Goal: Find specific page/section: Find specific page/section

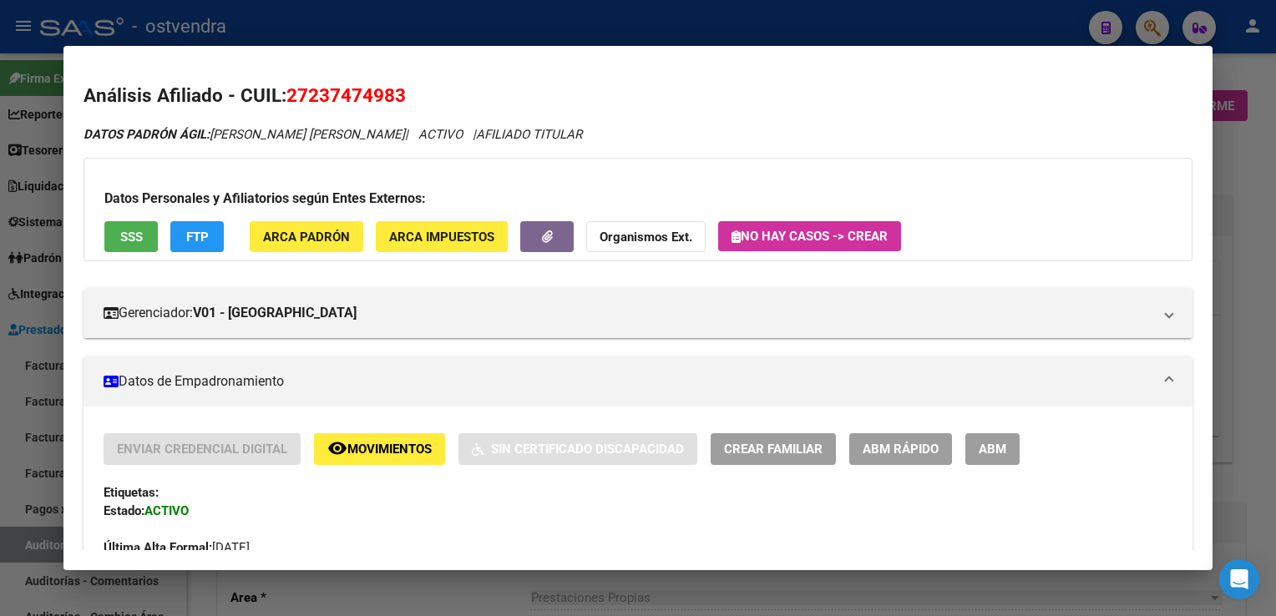
click at [1230, 79] on div at bounding box center [638, 308] width 1276 height 616
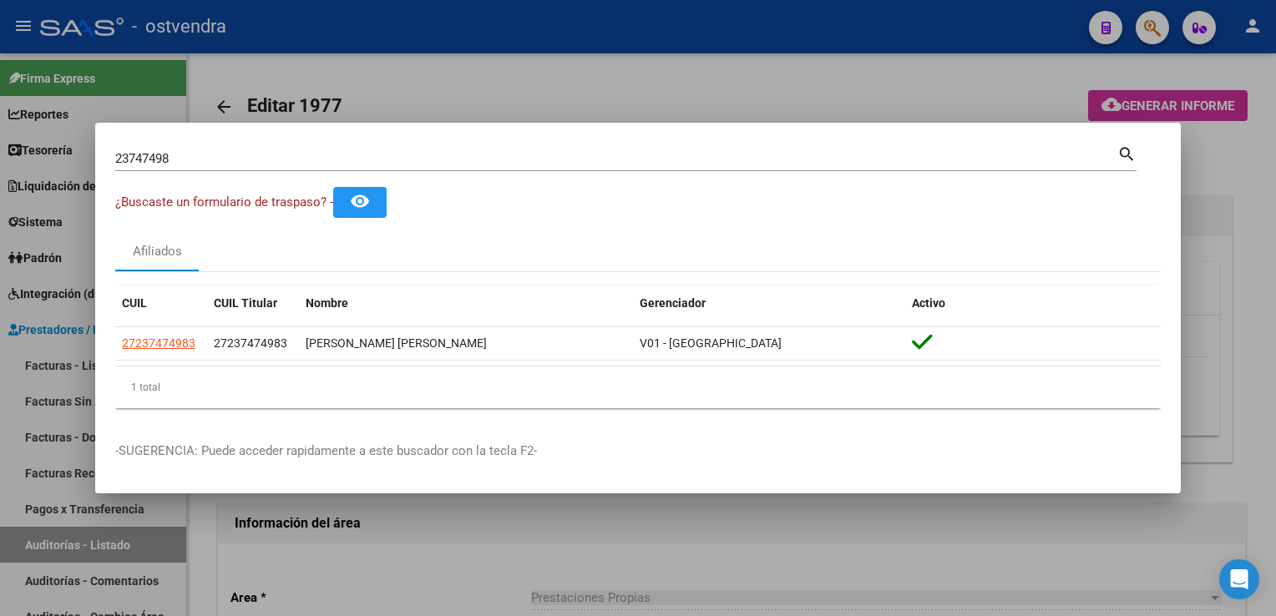
click at [1230, 79] on div at bounding box center [638, 308] width 1276 height 616
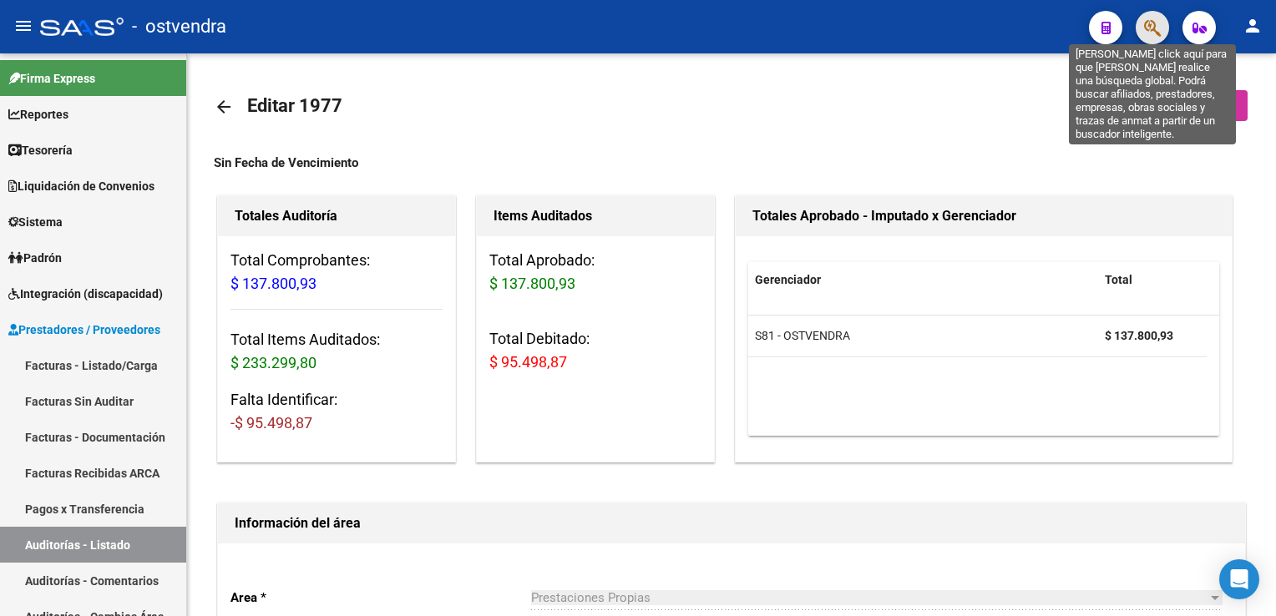
click at [1148, 23] on icon "button" at bounding box center [1152, 27] width 17 height 19
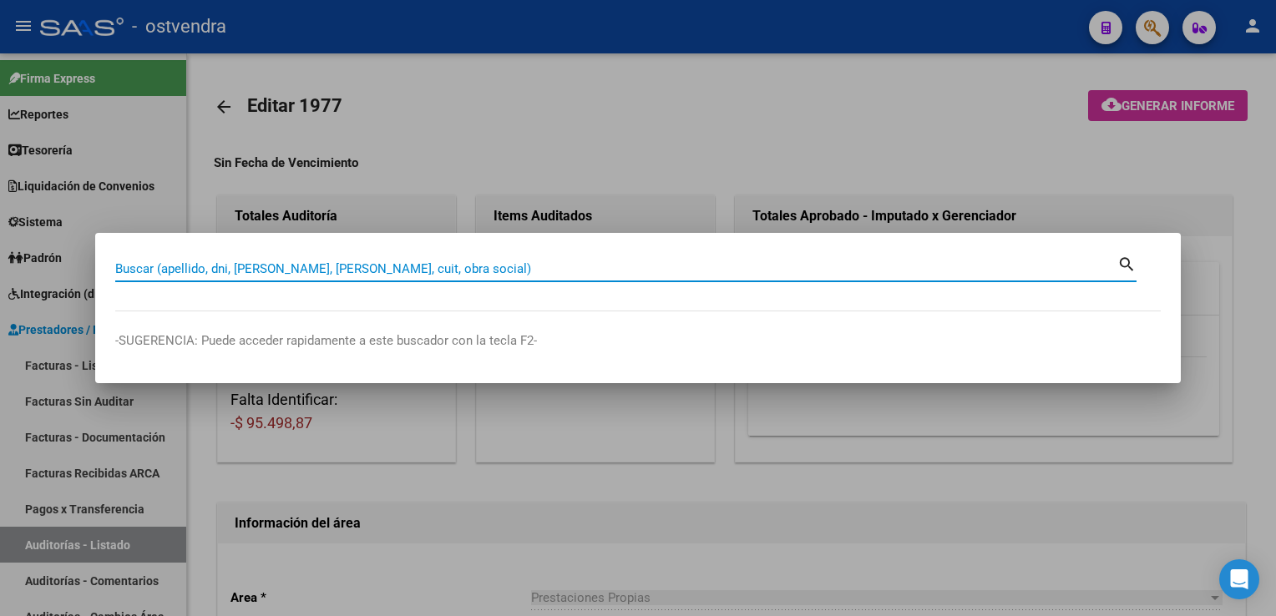
click at [525, 271] on input "Buscar (apellido, dni, [PERSON_NAME], [PERSON_NAME], cuit, obra social)" at bounding box center [616, 268] width 1002 height 15
paste input "59870102"
type input "59870102"
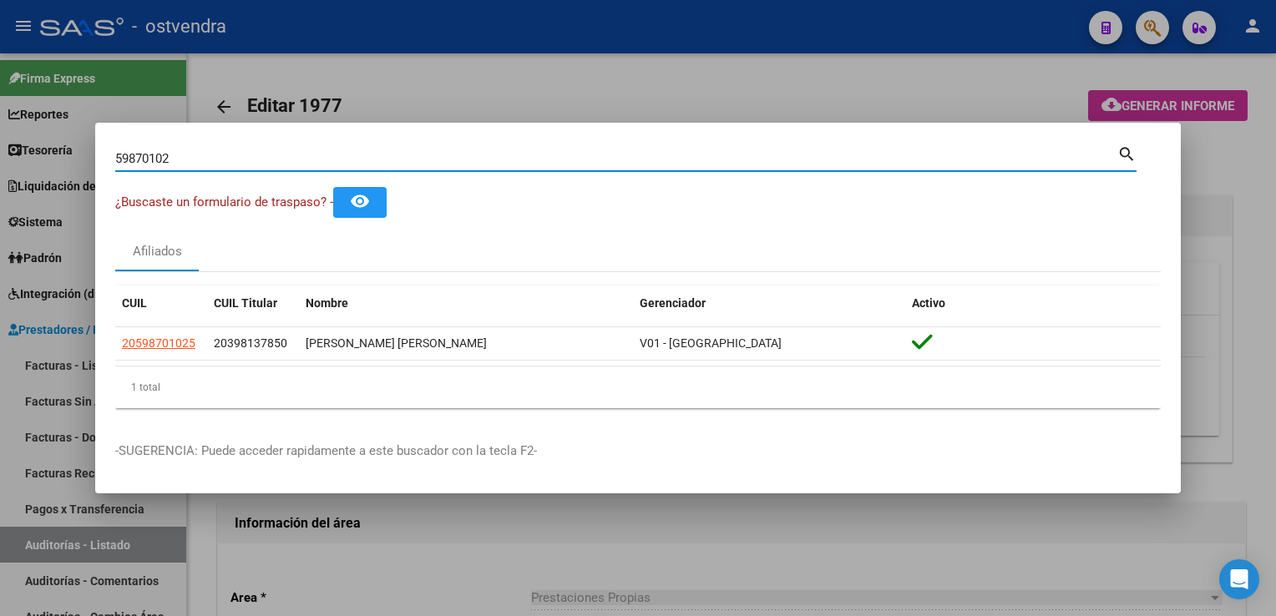
click at [1220, 130] on div at bounding box center [638, 308] width 1276 height 616
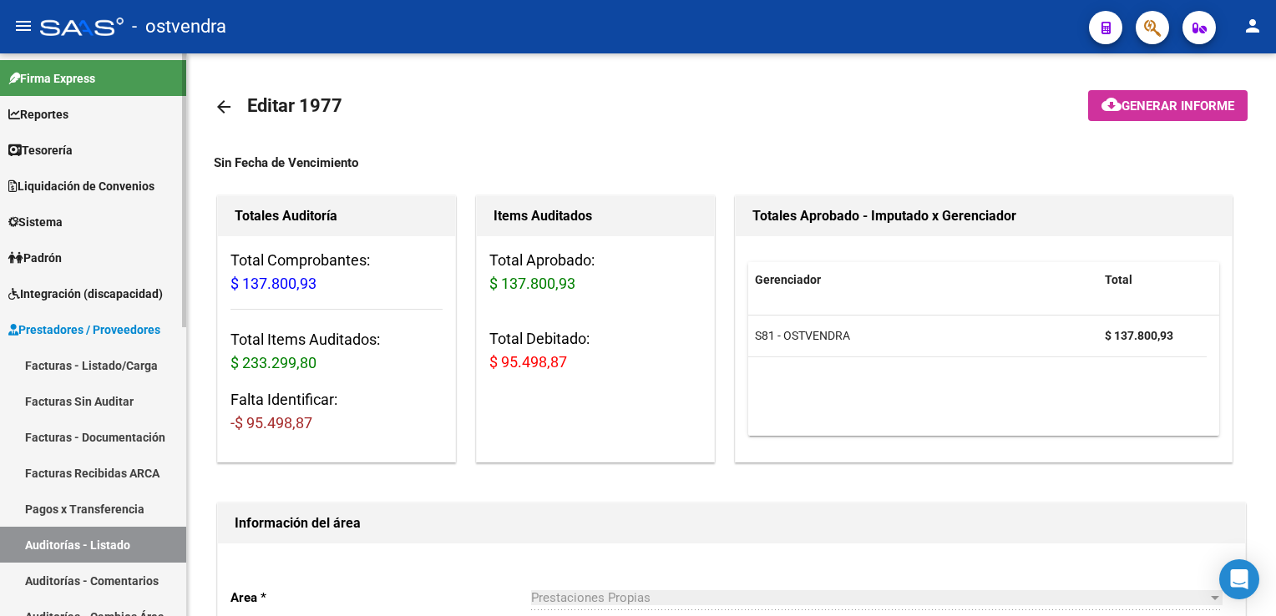
click at [80, 330] on span "Prestadores / Proveedores" at bounding box center [84, 330] width 152 height 18
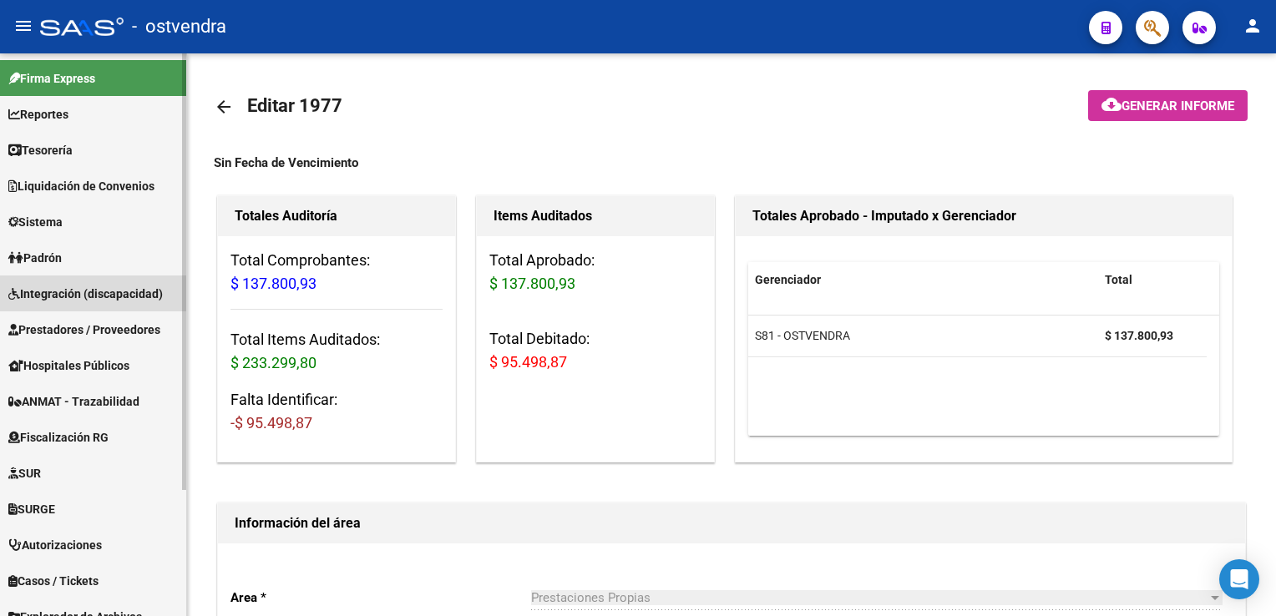
click at [69, 286] on span "Integración (discapacidad)" at bounding box center [85, 294] width 155 height 18
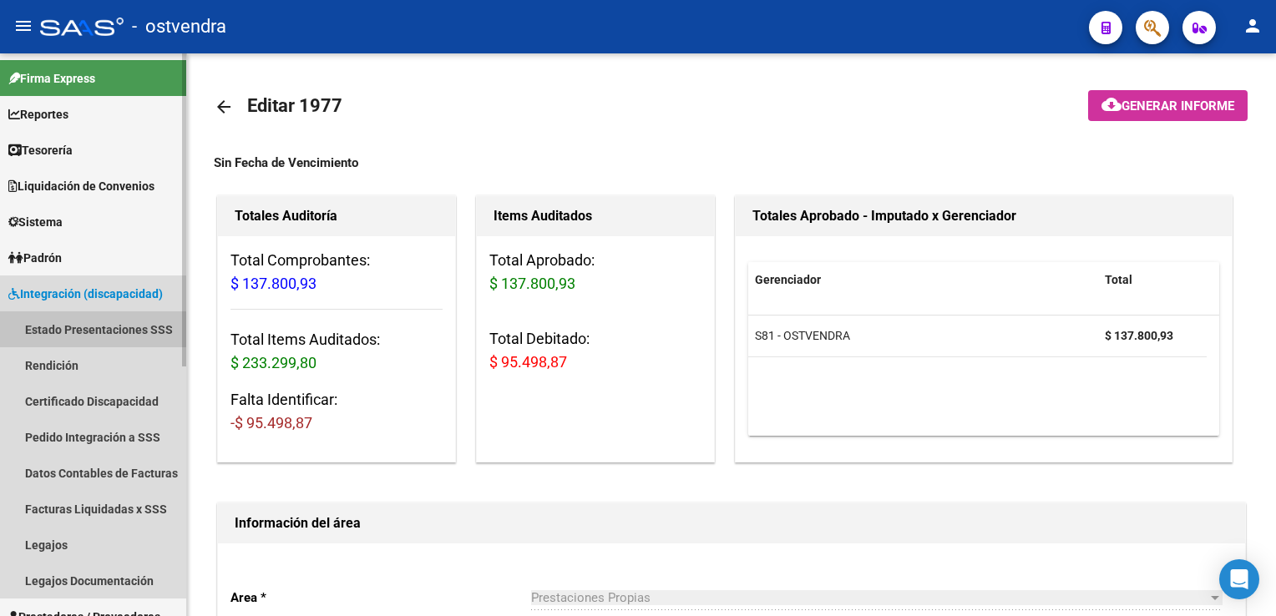
click at [61, 327] on link "Estado Presentaciones SSS" at bounding box center [93, 330] width 186 height 36
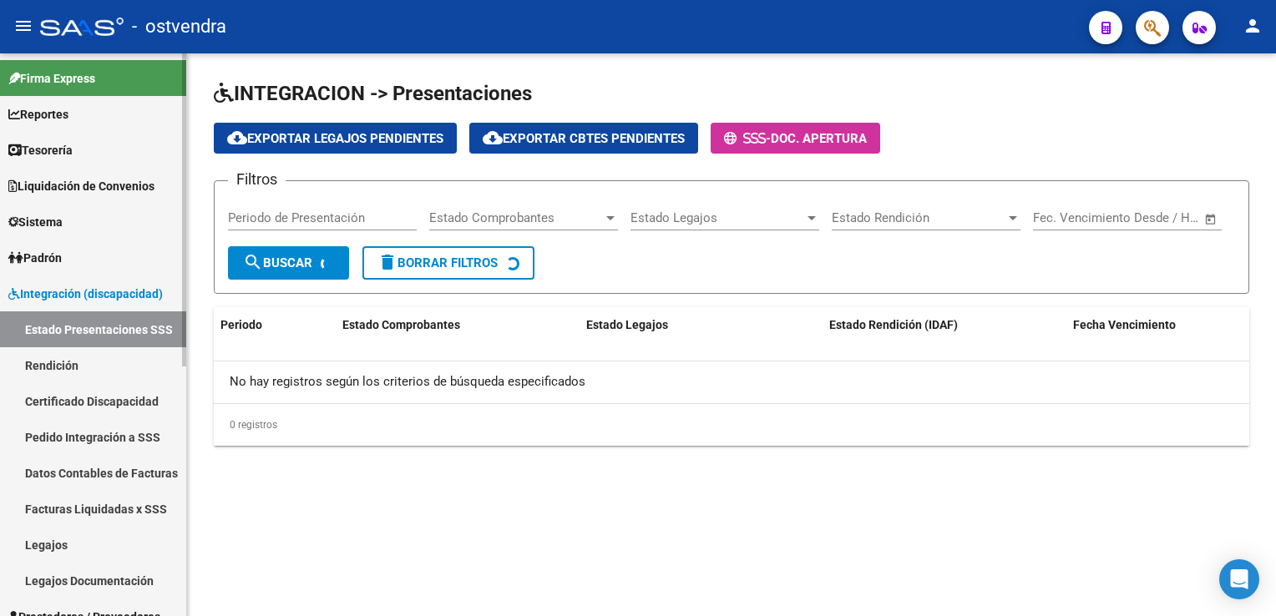
click at [48, 261] on span "Padrón" at bounding box center [34, 258] width 53 height 18
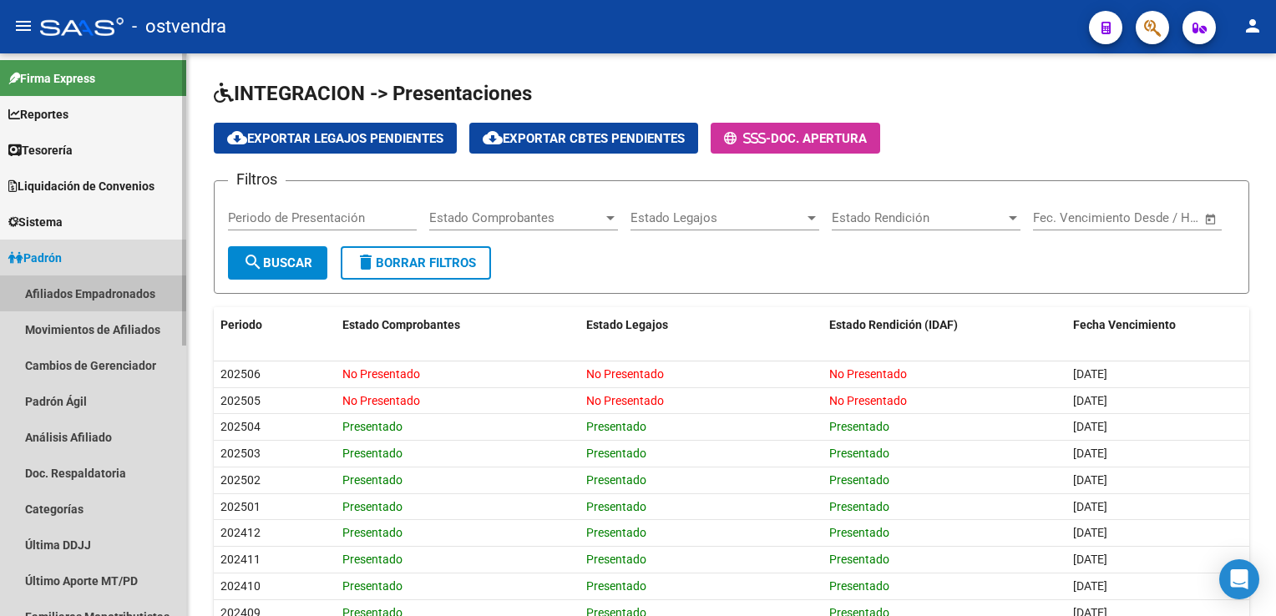
click at [57, 284] on link "Afiliados Empadronados" at bounding box center [93, 294] width 186 height 36
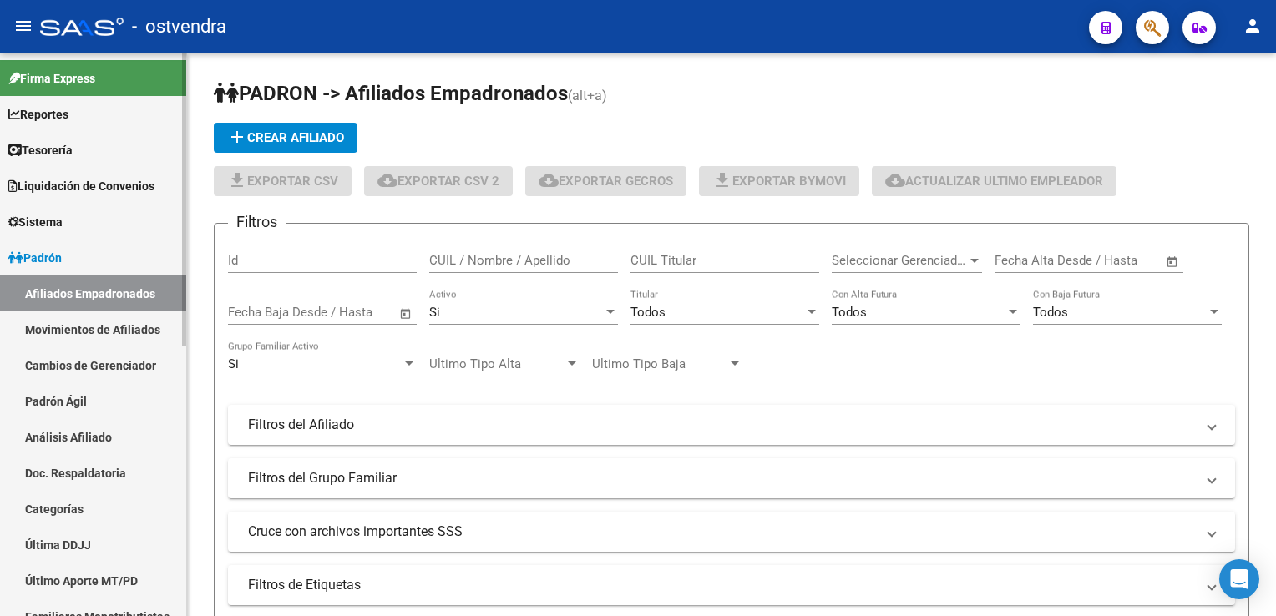
click at [54, 252] on span "Padrón" at bounding box center [34, 258] width 53 height 18
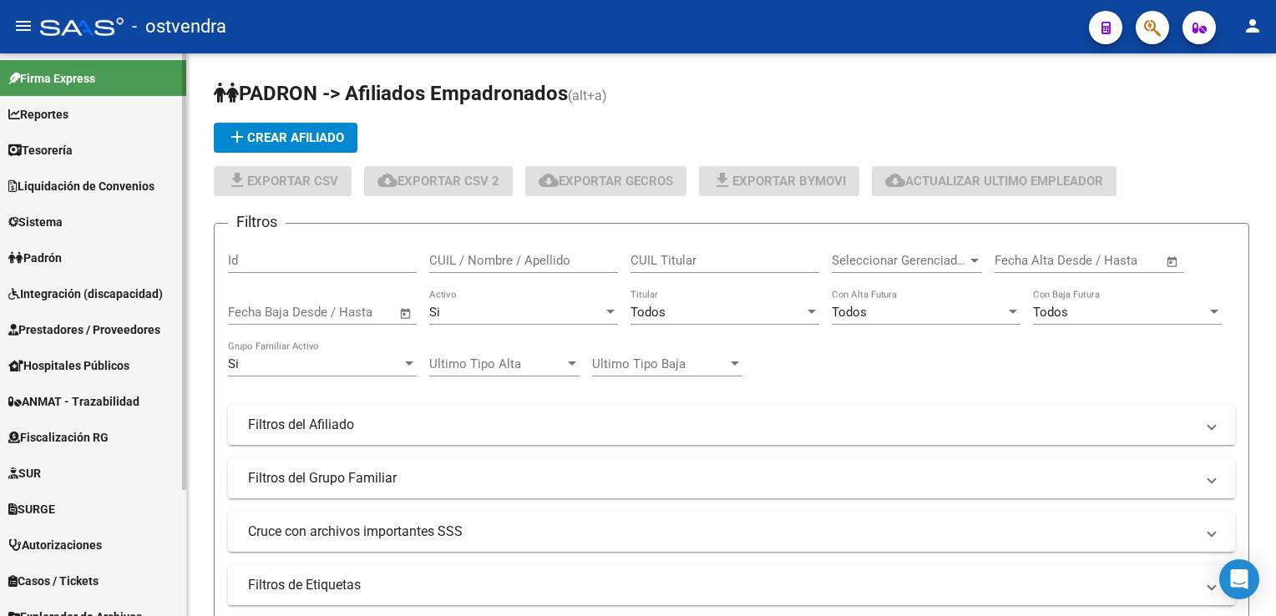
click at [73, 332] on span "Prestadores / Proveedores" at bounding box center [84, 330] width 152 height 18
